Goal: Transaction & Acquisition: Purchase product/service

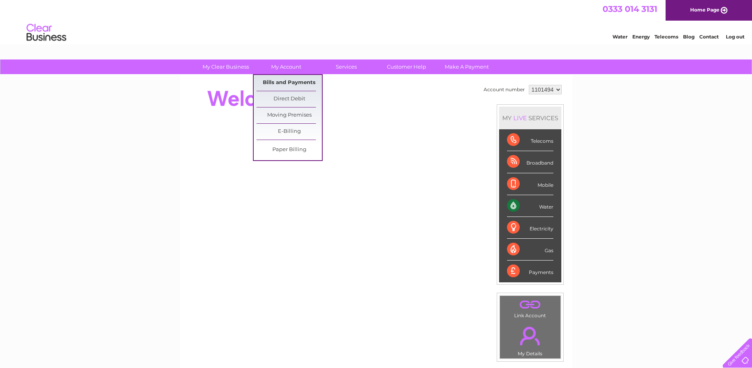
click at [285, 78] on link "Bills and Payments" at bounding box center [289, 83] width 65 height 16
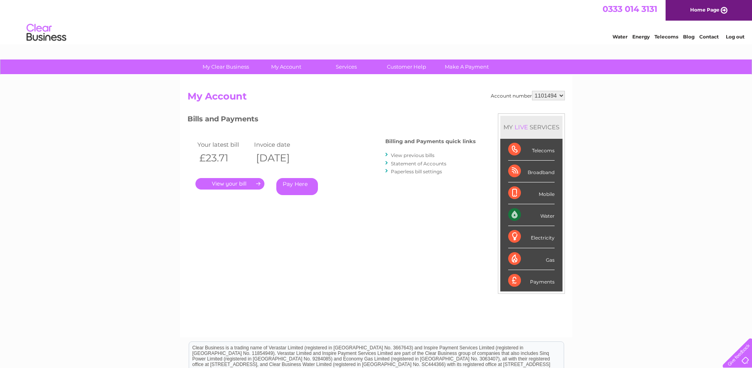
click at [402, 164] on link "Statement of Accounts" at bounding box center [419, 164] width 56 height 6
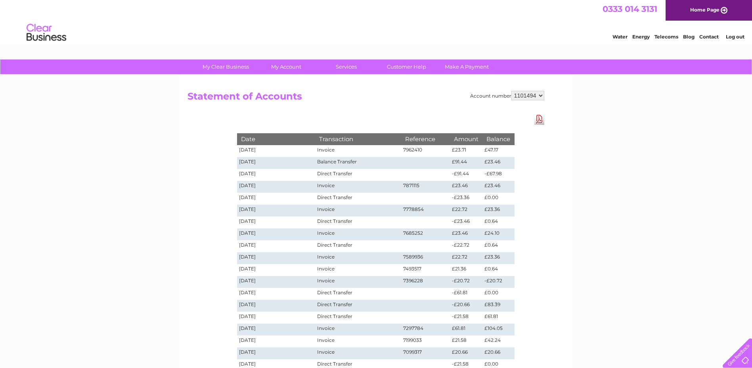
click at [250, 189] on td "[DATE]" at bounding box center [276, 187] width 79 height 12
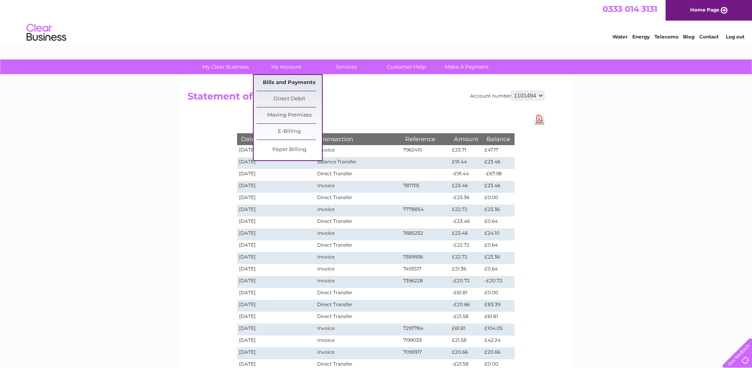
click at [296, 82] on link "Bills and Payments" at bounding box center [289, 83] width 65 height 16
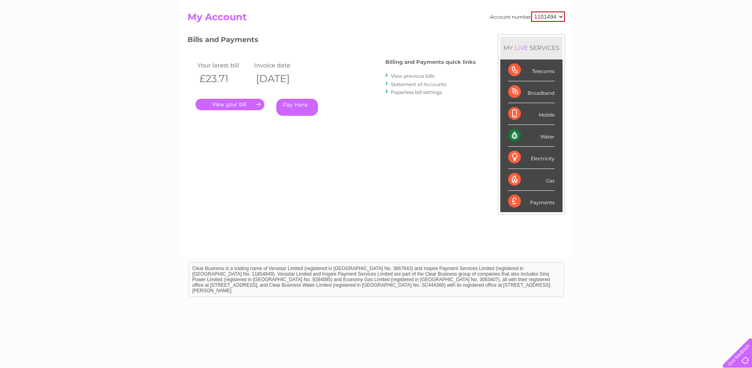
scroll to position [40, 0]
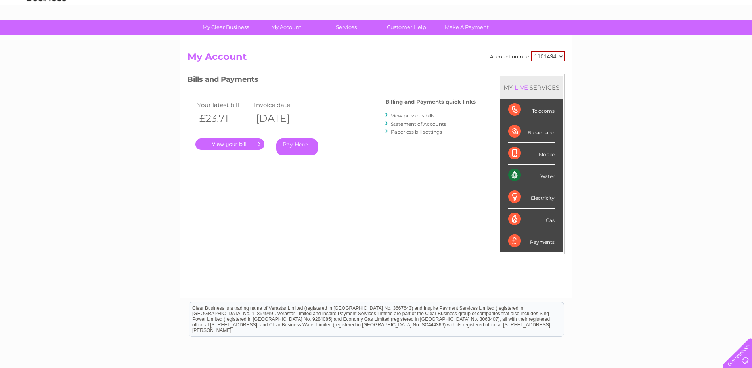
click at [400, 116] on link "View previous bills" at bounding box center [413, 116] width 44 height 6
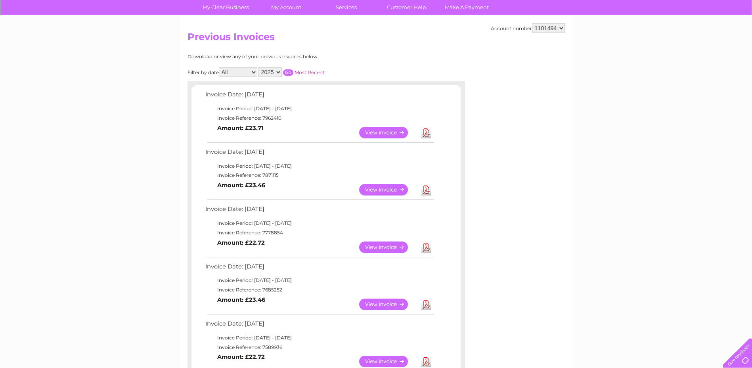
scroll to position [79, 0]
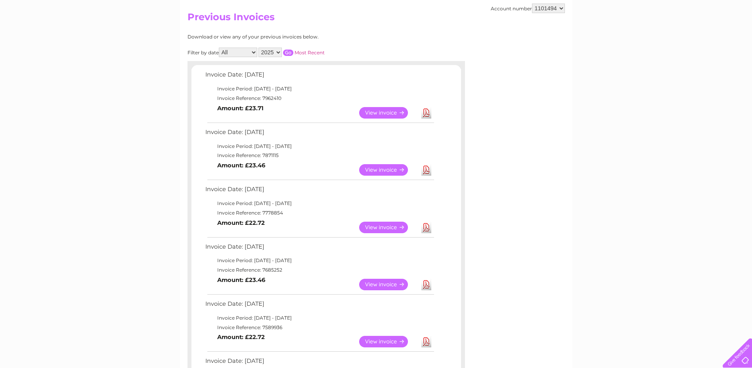
click at [381, 170] on link "View" at bounding box center [388, 169] width 58 height 11
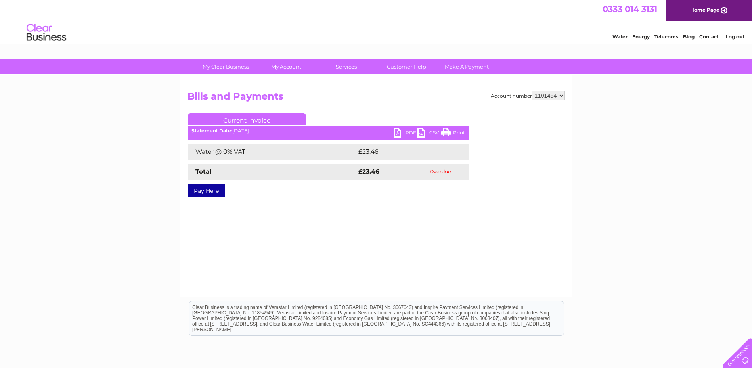
click at [214, 191] on link "Pay Here" at bounding box center [207, 190] width 38 height 13
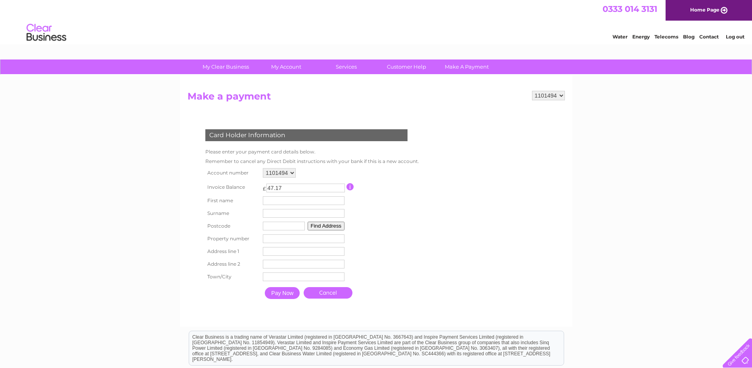
click at [278, 202] on input "text" at bounding box center [304, 200] width 82 height 9
type input "Magnus"
click at [295, 214] on input "text" at bounding box center [305, 214] width 82 height 9
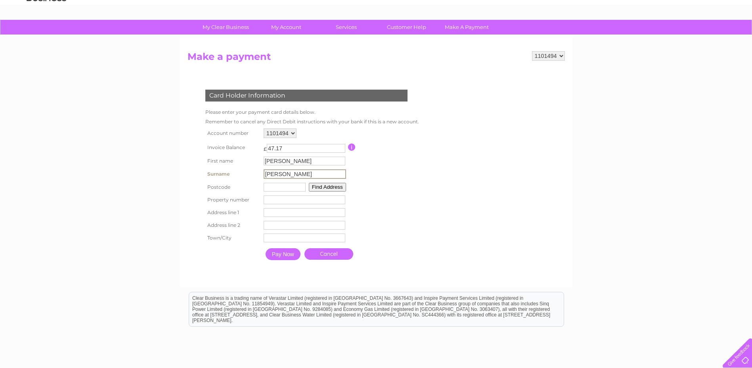
type input "Le Gallez"
click at [286, 189] on input "text" at bounding box center [285, 187] width 42 height 9
click at [321, 186] on button "Find Address" at bounding box center [326, 186] width 37 height 9
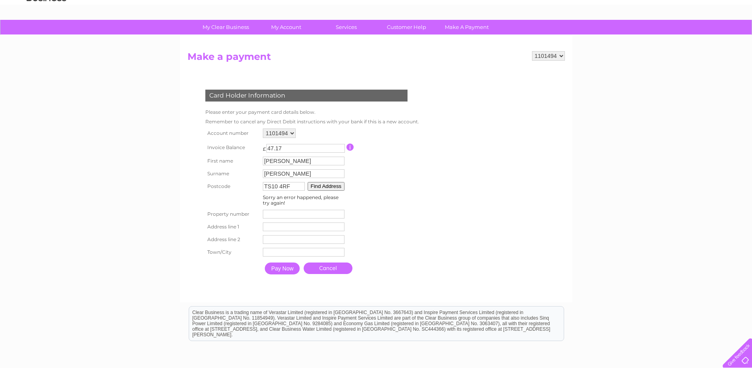
click at [294, 186] on input "TS10 4RF" at bounding box center [284, 186] width 42 height 9
drag, startPoint x: 281, startPoint y: 185, endPoint x: 290, endPoint y: 173, distance: 15.2
click at [281, 184] on input "TS10 4RF" at bounding box center [284, 186] width 42 height 9
type input "TS104RF"
click at [321, 186] on button "Find Address" at bounding box center [326, 186] width 37 height 9
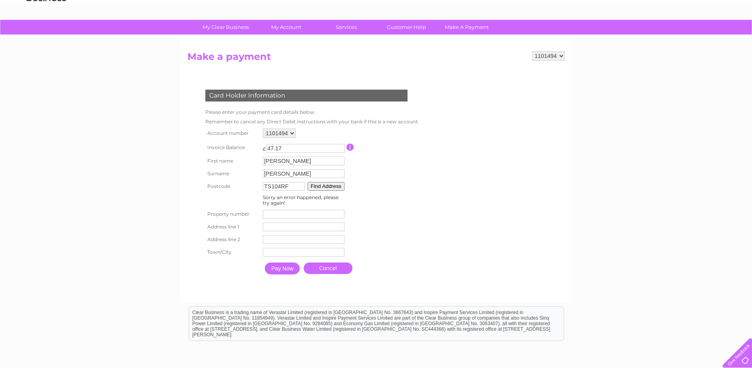
click at [281, 214] on input "number" at bounding box center [304, 214] width 82 height 9
type input "-1"
click at [341, 215] on input "-1" at bounding box center [304, 214] width 82 height 9
click at [318, 215] on input "-1" at bounding box center [304, 214] width 82 height 9
click at [272, 226] on input "text" at bounding box center [304, 226] width 82 height 9
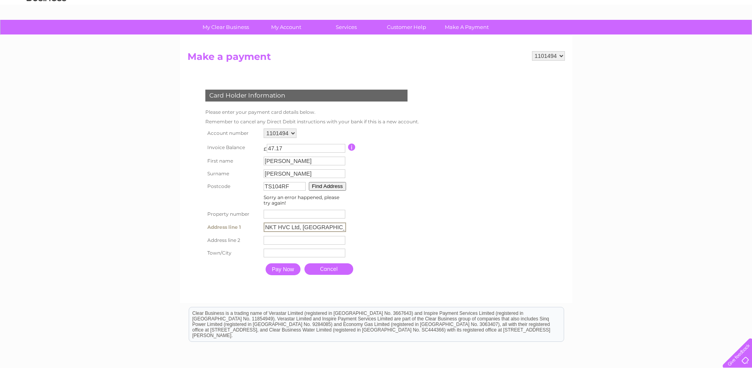
type input "NKT HVC Ltd, Wilton Centre"
click at [279, 239] on input "text" at bounding box center [305, 240] width 82 height 10
click at [273, 251] on input "text" at bounding box center [305, 253] width 82 height 10
type input "Redcar"
click at [282, 270] on input "Pay Now" at bounding box center [282, 268] width 35 height 12
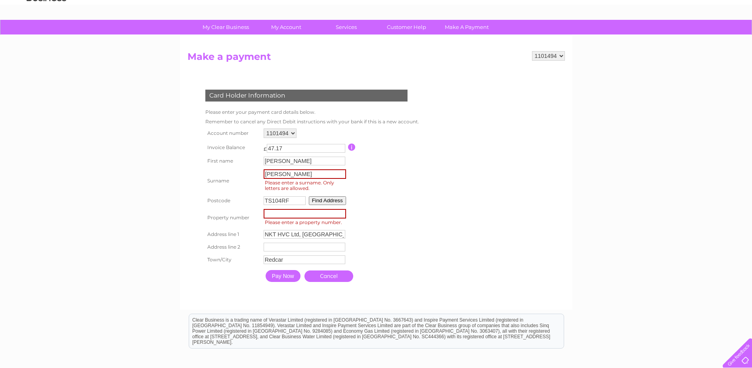
drag, startPoint x: 273, startPoint y: 174, endPoint x: 282, endPoint y: 163, distance: 13.8
click at [274, 173] on input "Le Gallez" at bounding box center [305, 174] width 82 height 10
type input "LeGallez"
click at [291, 213] on input "number" at bounding box center [305, 214] width 82 height 10
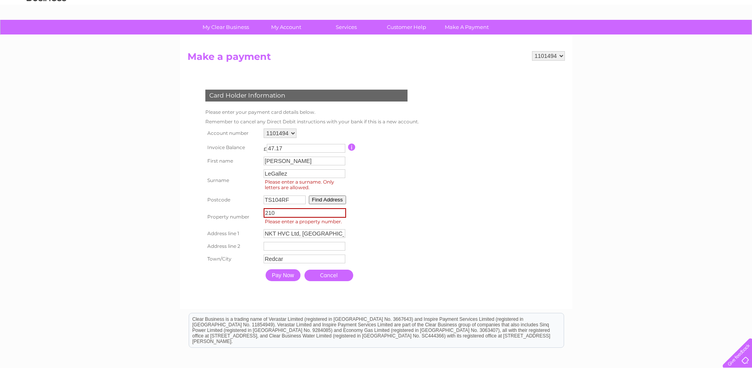
type input "210"
click at [286, 277] on input "Pay Now" at bounding box center [283, 275] width 35 height 12
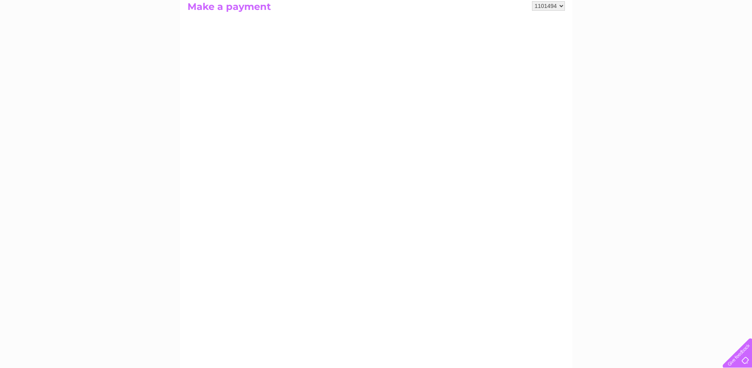
scroll to position [119, 0]
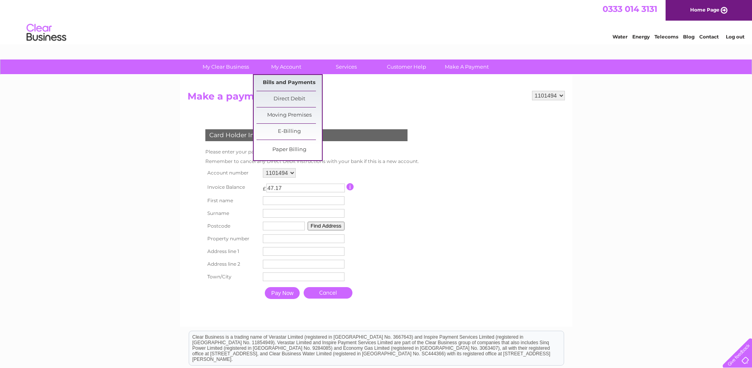
click at [282, 85] on link "Bills and Payments" at bounding box center [289, 83] width 65 height 16
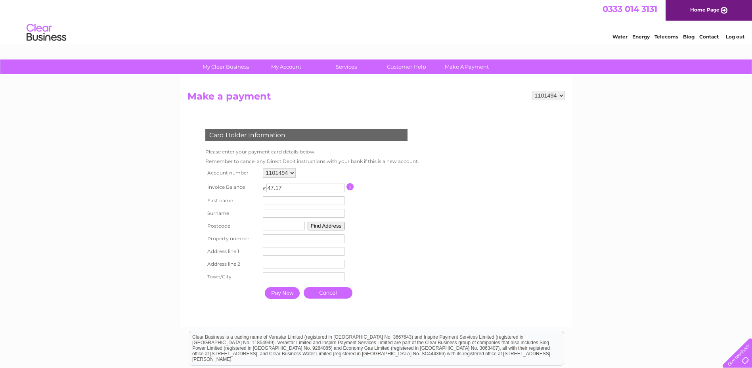
click at [278, 201] on input "text" at bounding box center [304, 200] width 82 height 9
type input "Magnus"
click at [283, 213] on input "text" at bounding box center [305, 214] width 82 height 10
type input "Le Gallez"
click at [281, 227] on input "text" at bounding box center [285, 226] width 42 height 9
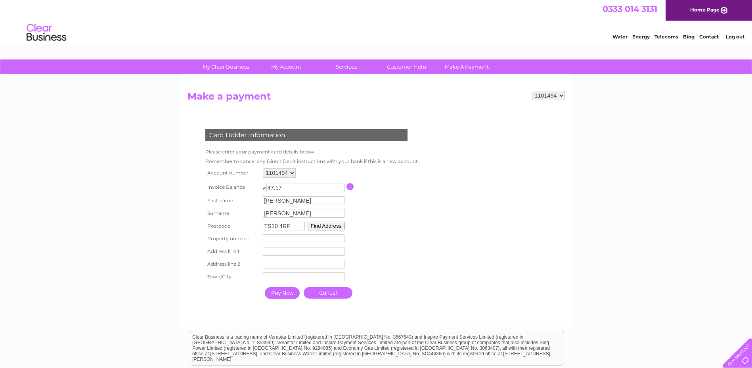
type input "TS10 4RF"
click at [274, 240] on input "number" at bounding box center [304, 238] width 82 height 9
type input "210"
click at [272, 250] on input "text" at bounding box center [304, 251] width 82 height 9
type input "NKT HVC Ltd"
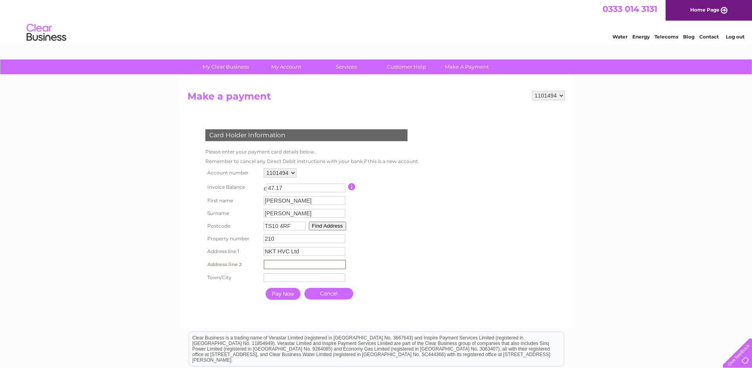
click at [274, 266] on input "text" at bounding box center [305, 265] width 82 height 10
type input "Wilton Centre"
click at [283, 277] on input "text" at bounding box center [305, 277] width 82 height 10
type input "Redcar"
click at [280, 293] on input "Pay Now" at bounding box center [282, 293] width 35 height 12
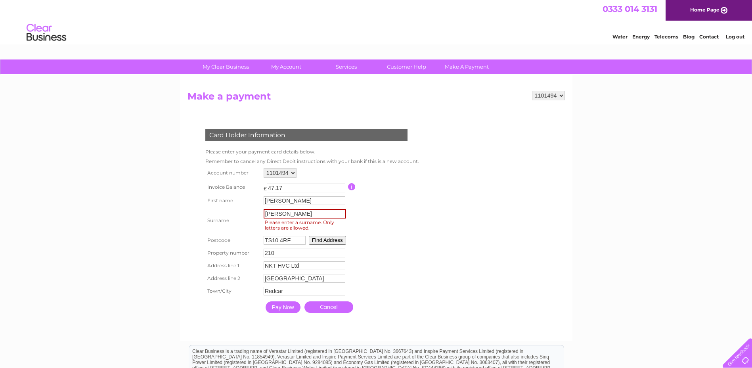
drag, startPoint x: 274, startPoint y: 212, endPoint x: 278, endPoint y: 210, distance: 5.3
click at [274, 212] on input "Le Gallez" at bounding box center [305, 214] width 82 height 10
type input "LeGallez"
click at [287, 308] on input "Pay Now" at bounding box center [283, 307] width 35 height 12
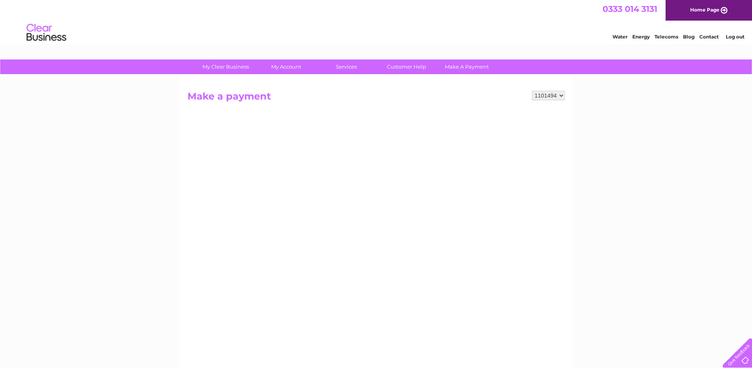
scroll to position [40, 0]
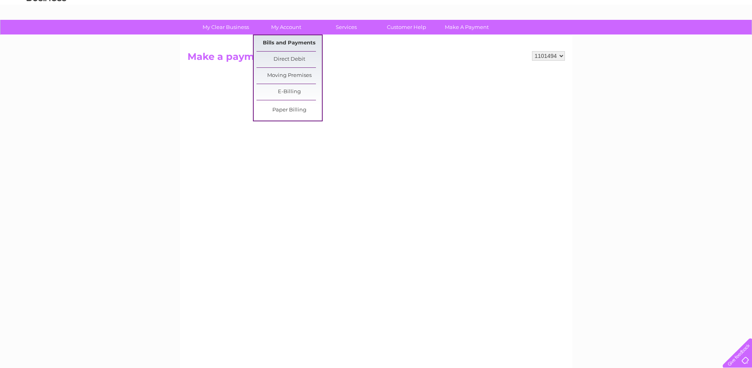
click at [285, 40] on link "Bills and Payments" at bounding box center [289, 43] width 65 height 16
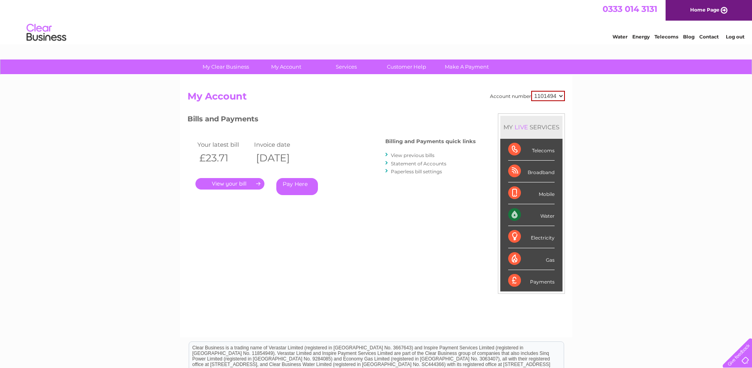
click at [407, 162] on link "Statement of Accounts" at bounding box center [419, 164] width 56 height 6
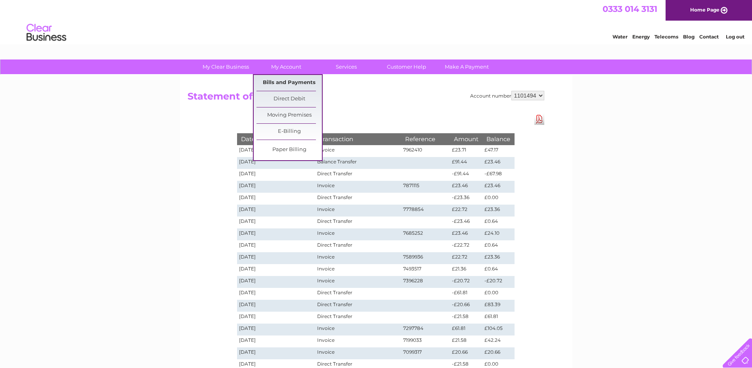
click at [283, 82] on link "Bills and Payments" at bounding box center [289, 83] width 65 height 16
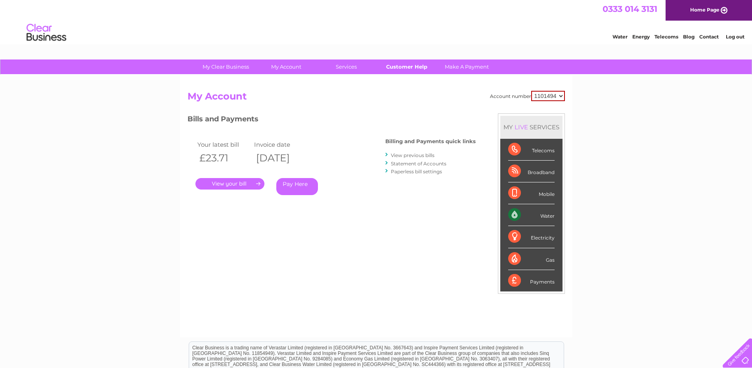
click at [406, 67] on link "Customer Help" at bounding box center [406, 66] width 65 height 15
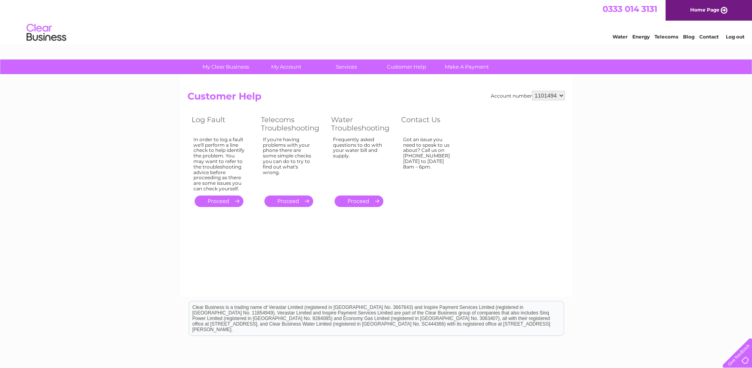
click at [357, 202] on link "." at bounding box center [359, 200] width 49 height 11
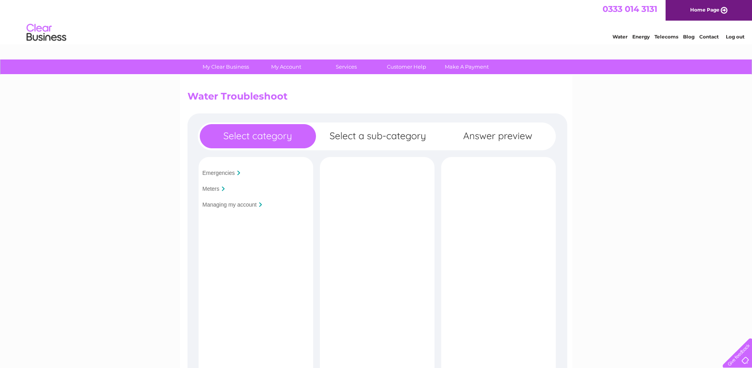
scroll to position [40, 0]
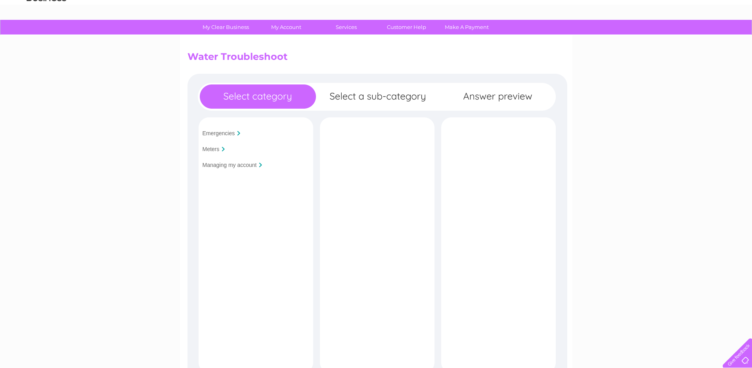
click at [234, 166] on input "Managing my account" at bounding box center [230, 165] width 54 height 6
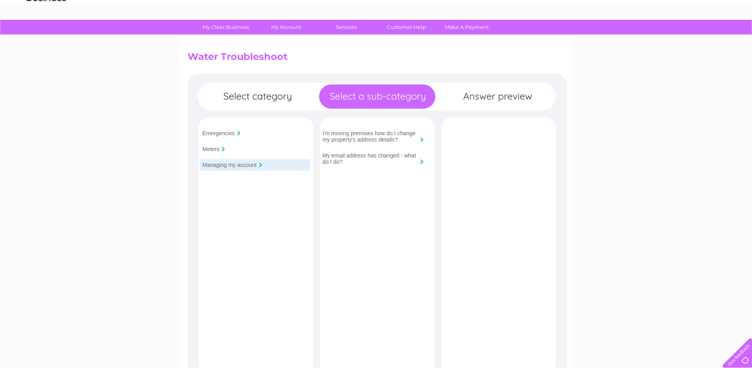
click at [360, 157] on input "My email address has changed - what do I do?" at bounding box center [370, 158] width 95 height 13
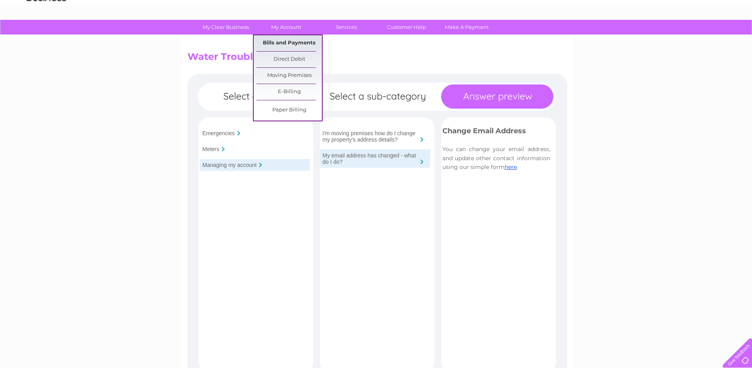
click at [285, 44] on link "Bills and Payments" at bounding box center [289, 43] width 65 height 16
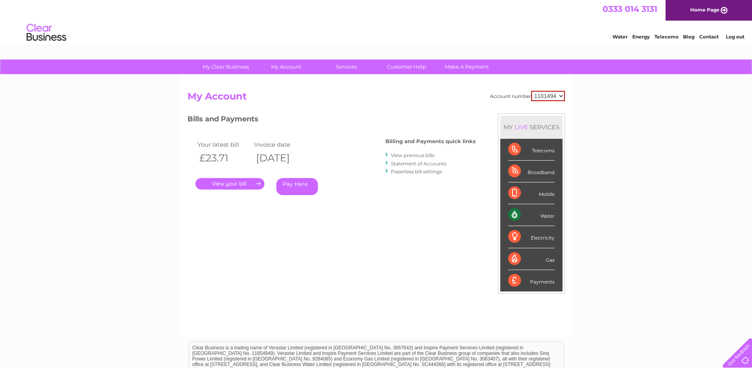
click at [413, 165] on link "Statement of Accounts" at bounding box center [419, 164] width 56 height 6
